Goal: Check status: Check status

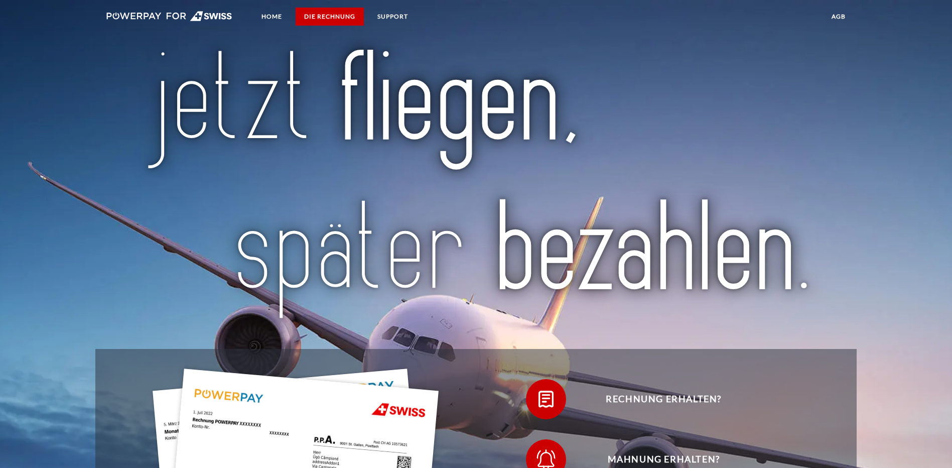
click at [336, 12] on link "DIE RECHNUNG" at bounding box center [330, 17] width 68 height 18
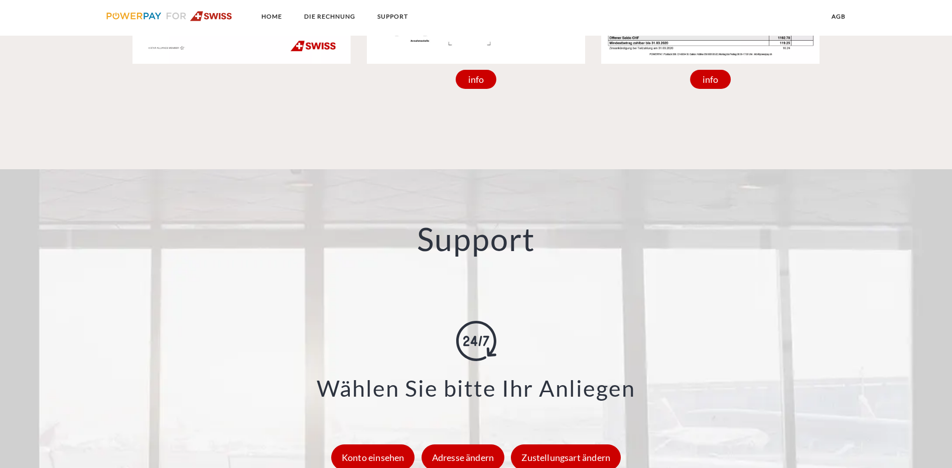
scroll to position [1268, 0]
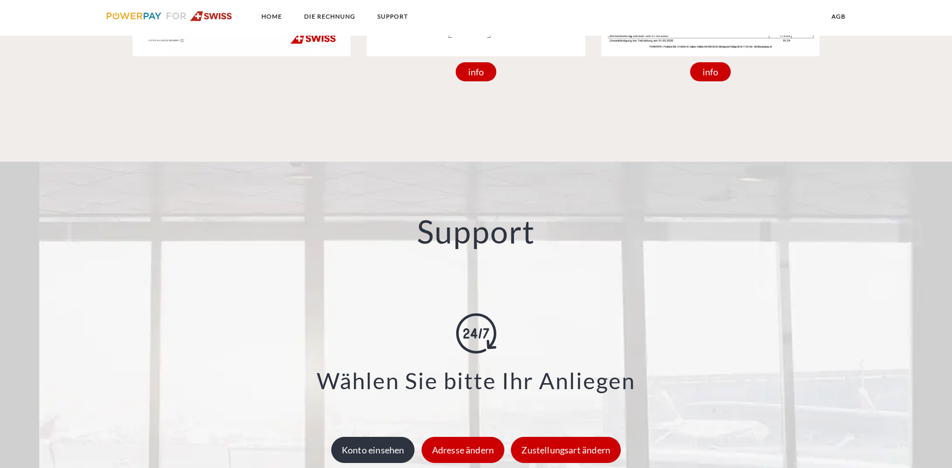
click at [375, 437] on div "Konto einsehen" at bounding box center [373, 450] width 84 height 26
click at [389, 437] on div "Konto einsehen" at bounding box center [373, 450] width 84 height 26
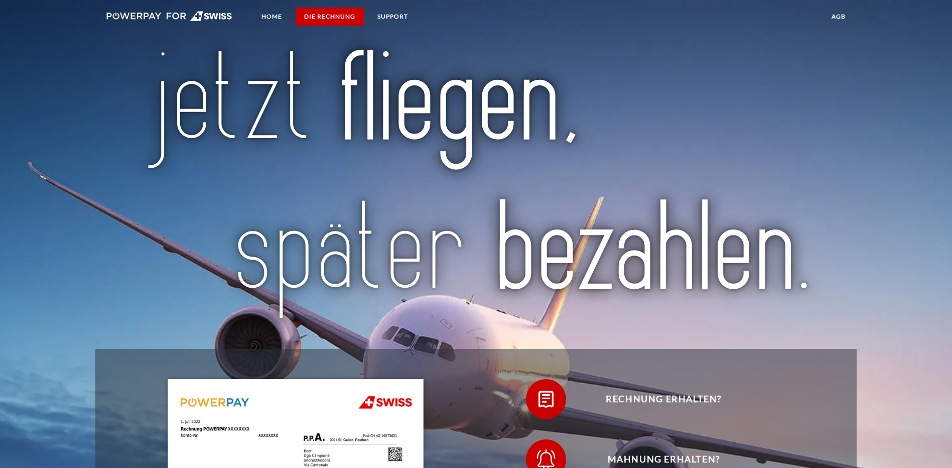
click at [326, 14] on link "DIE RECHNUNG" at bounding box center [330, 17] width 68 height 18
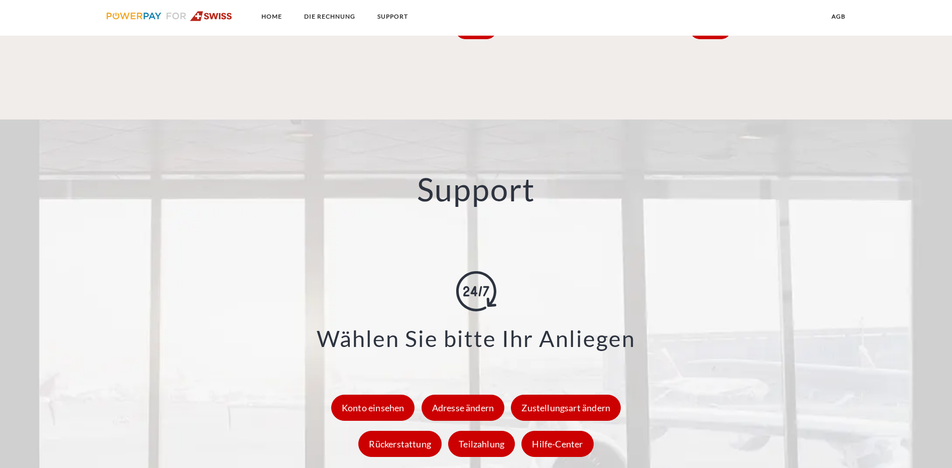
scroll to position [1318, 0]
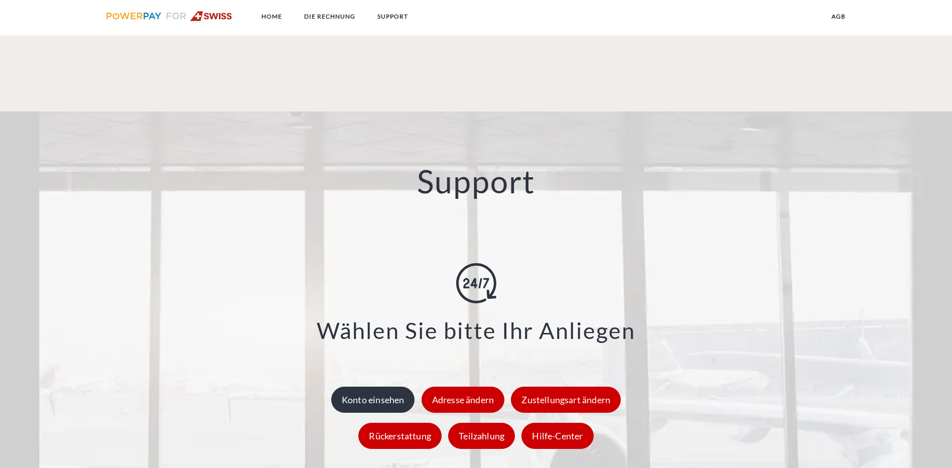
click at [378, 386] on div "Konto einsehen" at bounding box center [373, 399] width 84 height 26
